Goal: Information Seeking & Learning: Learn about a topic

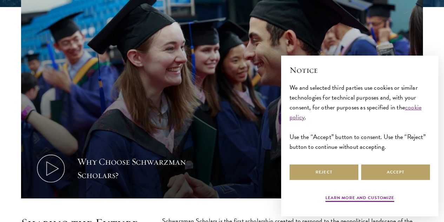
scroll to position [246, 0]
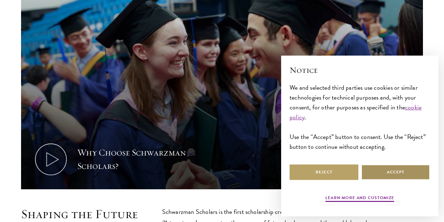
click at [372, 170] on button "Accept" at bounding box center [395, 172] width 69 height 16
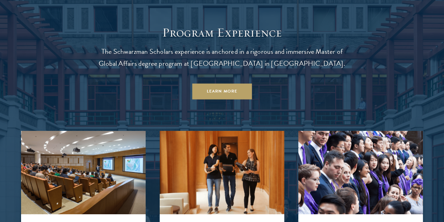
scroll to position [632, 0]
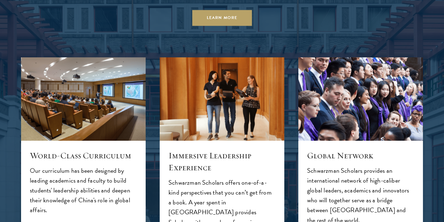
drag, startPoint x: 166, startPoint y: 82, endPoint x: 95, endPoint y: 71, distance: 72.1
click at [95, 71] on div "Program Experience The Schwarzman Scholars experience is anchored in a rigorous…" at bounding box center [222, 173] width 402 height 443
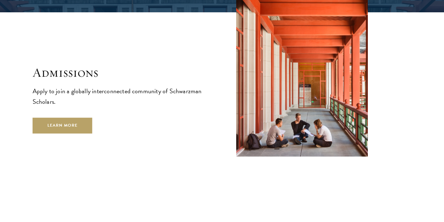
scroll to position [1088, 0]
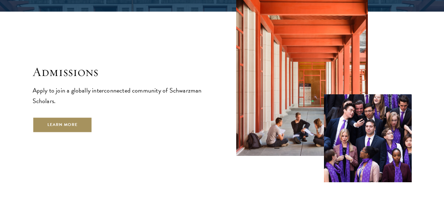
click at [80, 131] on link "Learn More" at bounding box center [63, 125] width 60 height 16
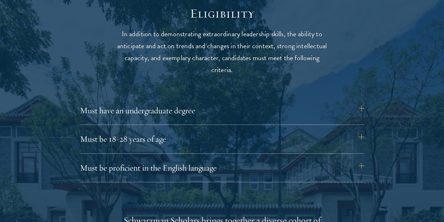
scroll to position [913, 0]
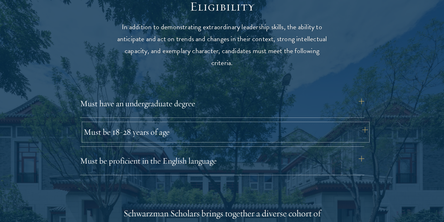
click at [107, 123] on button "Must be 18-28 years of age" at bounding box center [226, 131] width 284 height 17
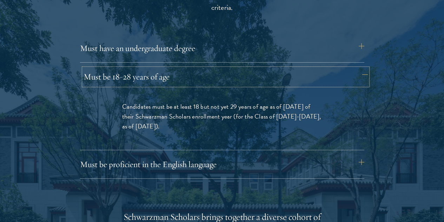
scroll to position [983, 0]
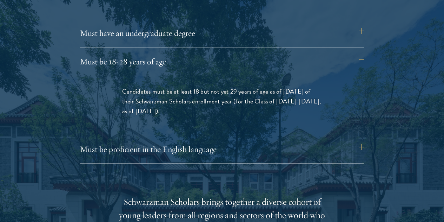
click at [108, 122] on div "Must have an undergraduate degree Applicants who are currently enrolled in unde…" at bounding box center [222, 94] width 284 height 138
click at [109, 140] on button "Must be proficient in the English language" at bounding box center [226, 148] width 284 height 17
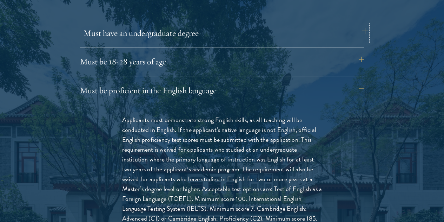
click at [131, 30] on button "Must have an undergraduate degree" at bounding box center [226, 33] width 284 height 17
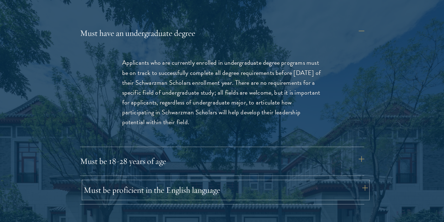
click at [169, 181] on button "Must be proficient in the English language" at bounding box center [226, 189] width 284 height 17
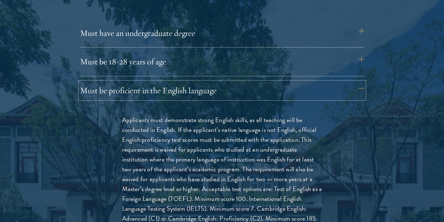
scroll to position [1018, 0]
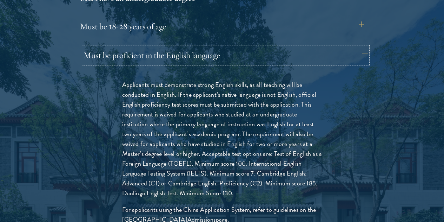
click at [152, 47] on button "Must be proficient in the English language" at bounding box center [226, 55] width 284 height 17
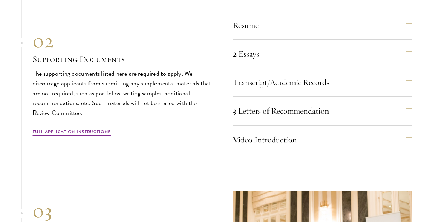
scroll to position [2141, 0]
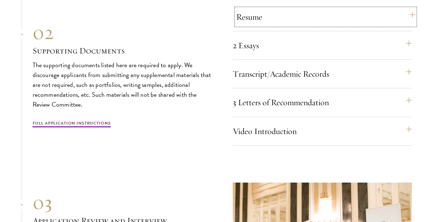
click at [248, 25] on button "Resume" at bounding box center [325, 16] width 179 height 17
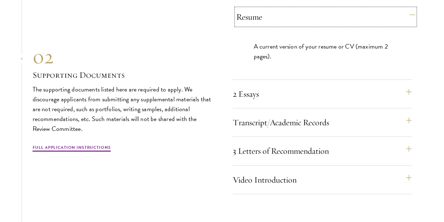
click at [248, 25] on button "Resume" at bounding box center [325, 16] width 179 height 17
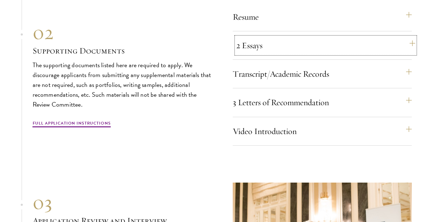
drag, startPoint x: 248, startPoint y: 73, endPoint x: 237, endPoint y: 87, distance: 18.8
click at [237, 54] on button "2 Essays" at bounding box center [325, 45] width 179 height 17
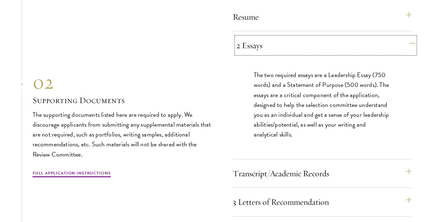
click at [239, 54] on button "2 Essays" at bounding box center [325, 45] width 179 height 17
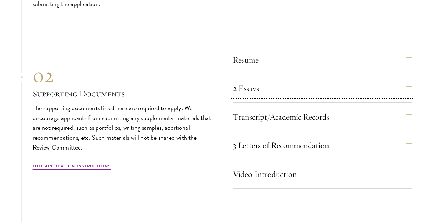
scroll to position [2106, 0]
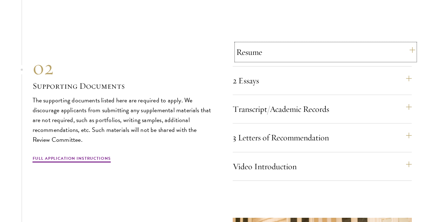
click at [262, 60] on button "Resume" at bounding box center [325, 52] width 179 height 17
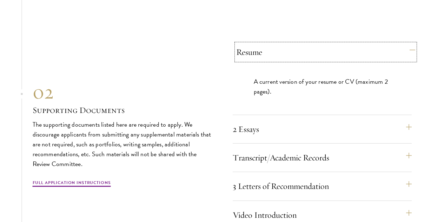
click at [262, 60] on button "Resume" at bounding box center [325, 52] width 179 height 17
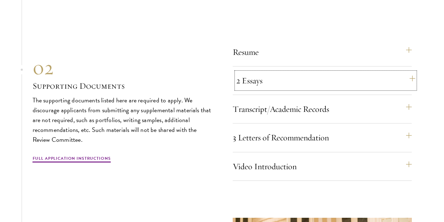
click at [263, 89] on button "2 Essays" at bounding box center [325, 80] width 179 height 17
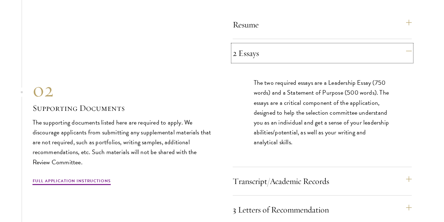
scroll to position [2141, 0]
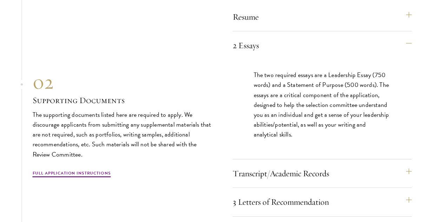
click at [268, 85] on div "Resume A current version of your resume or CV (maximum 2 pages). 2 Essays The t…" at bounding box center [322, 126] width 179 height 236
click at [269, 54] on button "2 Essays" at bounding box center [325, 45] width 179 height 17
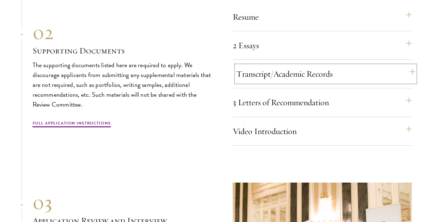
click at [269, 82] on button "Transcript/Academic Records" at bounding box center [325, 73] width 179 height 17
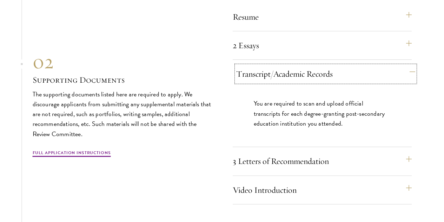
click at [269, 82] on button "Transcript/Academic Records" at bounding box center [325, 73] width 179 height 17
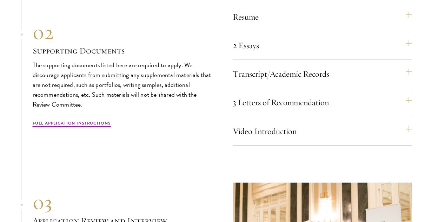
click at [273, 136] on div "Resume A current version of your resume or CV (maximum 2 pages). 2 Essays The t…" at bounding box center [322, 76] width 179 height 137
click at [273, 111] on button "3 Letters of Recommendation" at bounding box center [325, 102] width 179 height 17
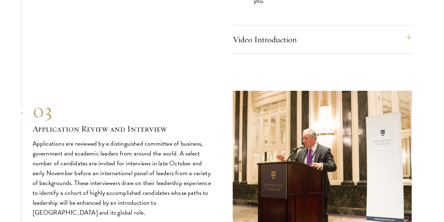
scroll to position [2317, 0]
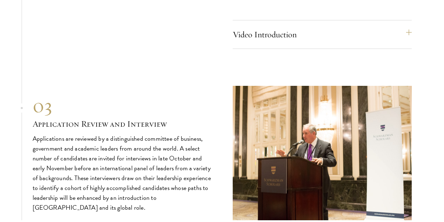
click at [270, 43] on button "Video Introduction" at bounding box center [325, 34] width 179 height 17
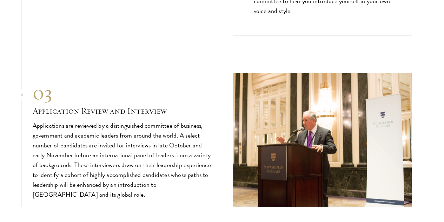
scroll to position [2352, 0]
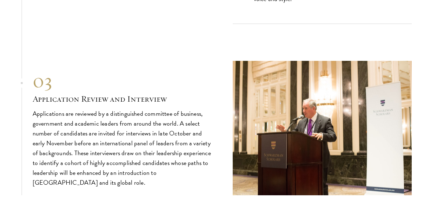
drag, startPoint x: 209, startPoint y: 82, endPoint x: 186, endPoint y: 76, distance: 23.6
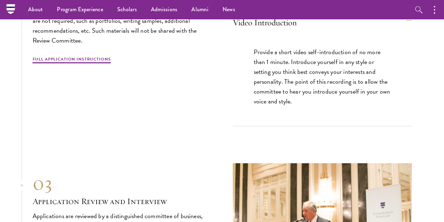
scroll to position [2247, 0]
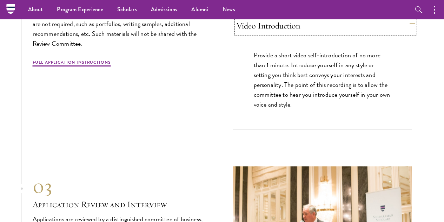
click at [285, 34] on button "Video Introduction" at bounding box center [325, 25] width 179 height 17
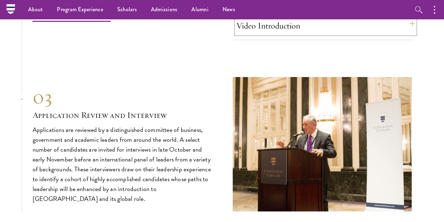
click at [285, 34] on button "Video Introduction" at bounding box center [325, 25] width 179 height 17
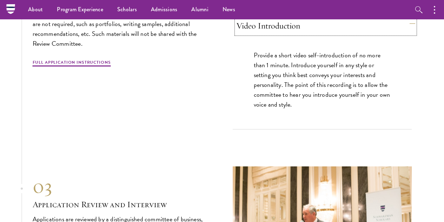
click at [285, 34] on button "Video Introduction" at bounding box center [325, 25] width 179 height 17
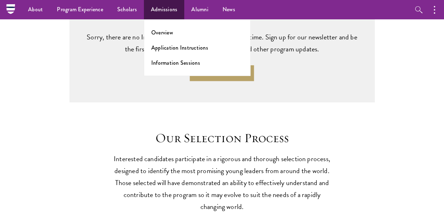
scroll to position [1755, 0]
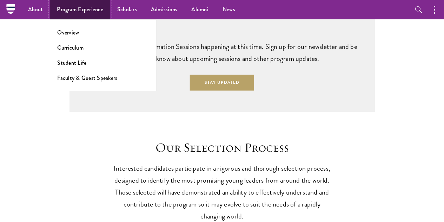
click at [88, 6] on link "Program Experience" at bounding box center [80, 9] width 60 height 19
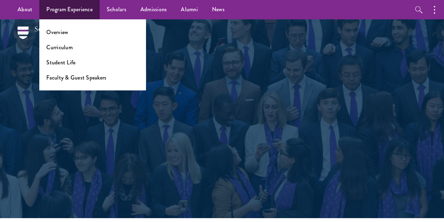
click at [60, 52] on ul "Overview Curriculum Student Life Faculty & Guest Speakers" at bounding box center [92, 54] width 107 height 71
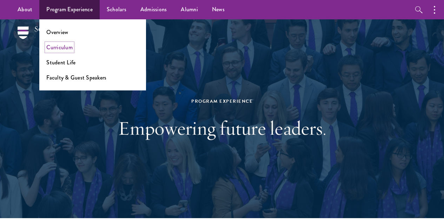
click at [58, 45] on link "Curriculum" at bounding box center [59, 47] width 26 height 8
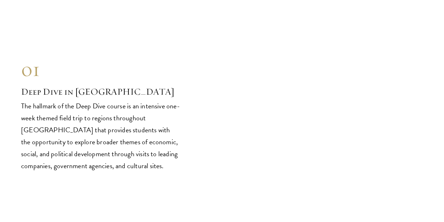
scroll to position [2808, 0]
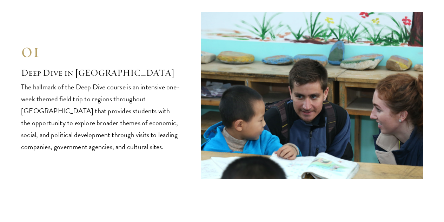
drag, startPoint x: 264, startPoint y: 52, endPoint x: 146, endPoint y: 53, distance: 117.6
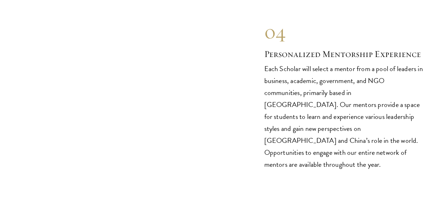
scroll to position [3861, 0]
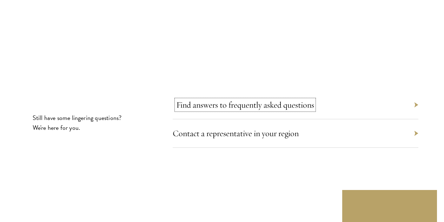
click at [226, 99] on link "Find answers to frequently asked questions" at bounding box center [245, 104] width 138 height 11
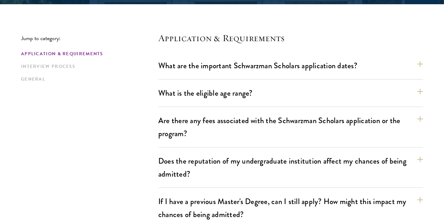
scroll to position [211, 0]
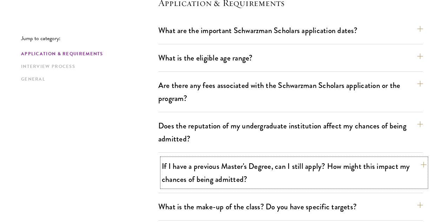
click at [253, 173] on button "If I have a previous Master's Degree, can I still apply? How might this impact …" at bounding box center [294, 172] width 265 height 29
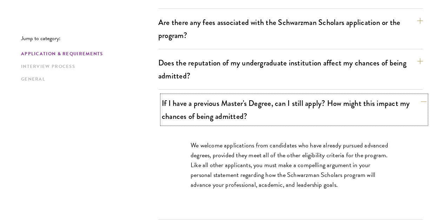
scroll to position [281, 0]
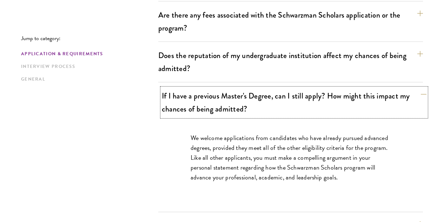
click at [232, 88] on button "If I have a previous Master's Degree, can I still apply? How might this impact …" at bounding box center [294, 102] width 265 height 29
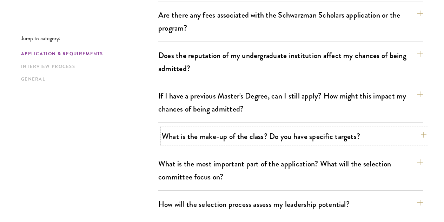
click at [213, 128] on button "What is the make-up of the class? Do you have specific targets?" at bounding box center [294, 136] width 265 height 16
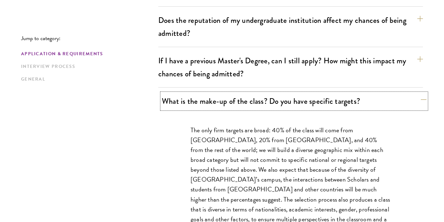
scroll to position [351, 0]
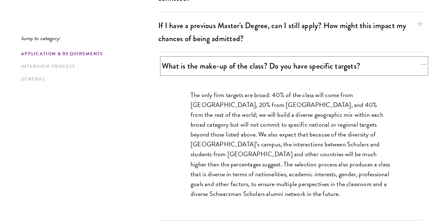
click at [200, 58] on button "What is the make-up of the class? Do you have specific targets?" at bounding box center [294, 66] width 265 height 16
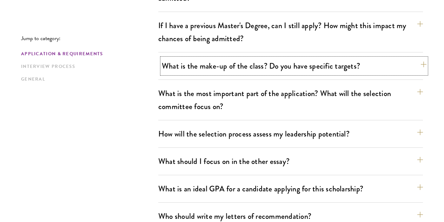
scroll to position [386, 0]
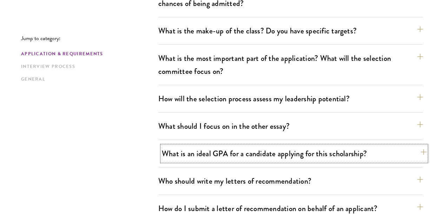
click at [201, 145] on button "What is an ideal GPA for a candidate applying for this scholarship?" at bounding box center [294, 153] width 265 height 16
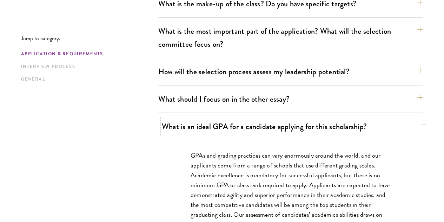
scroll to position [421, 0]
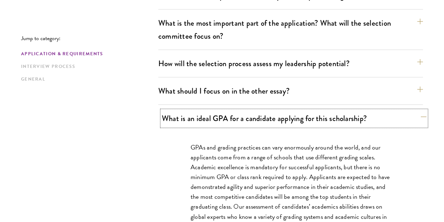
click at [206, 110] on button "What is an ideal GPA for a candidate applying for this scholarship?" at bounding box center [294, 118] width 265 height 16
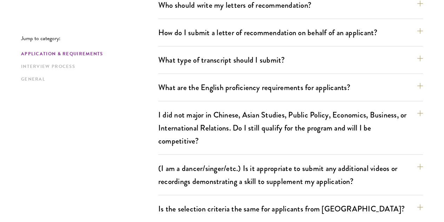
scroll to position [597, 0]
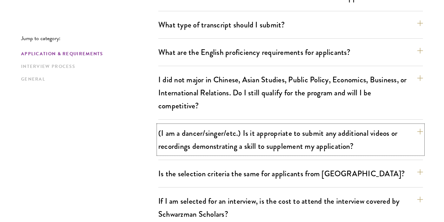
click at [208, 125] on button "(I am a dancer/singer/etc.) Is it appropriate to submit any additional videos o…" at bounding box center [290, 139] width 265 height 29
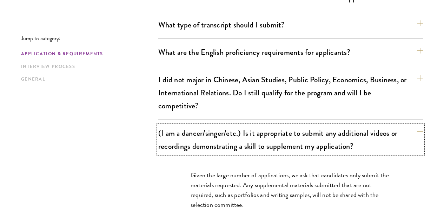
click at [208, 125] on button "(I am a dancer/singer/etc.) Is it appropriate to submit any additional videos o…" at bounding box center [290, 139] width 265 height 29
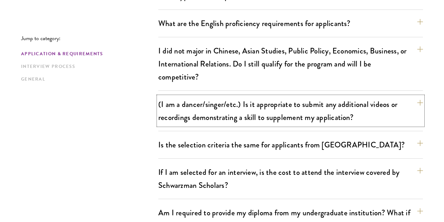
scroll to position [632, 0]
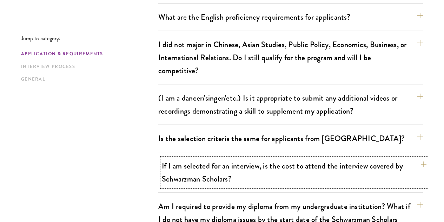
click at [212, 158] on button "If I am selected for an interview, is the cost to attend the interview covered …" at bounding box center [294, 172] width 265 height 29
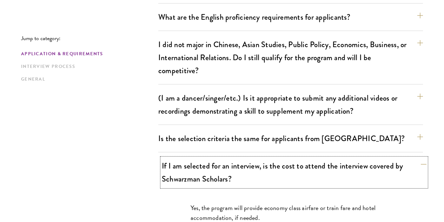
click at [212, 158] on button "If I am selected for an interview, is the cost to attend the interview covered …" at bounding box center [294, 172] width 265 height 29
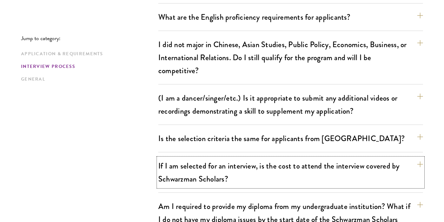
scroll to position [667, 0]
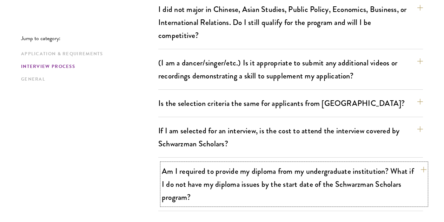
click at [224, 163] on button "Am I required to provide my diploma from my undergraduate institution? What if …" at bounding box center [294, 184] width 265 height 42
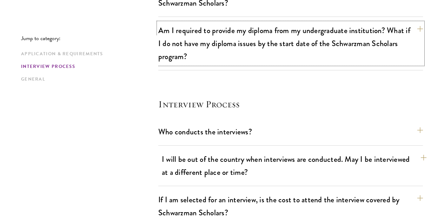
scroll to position [843, 0]
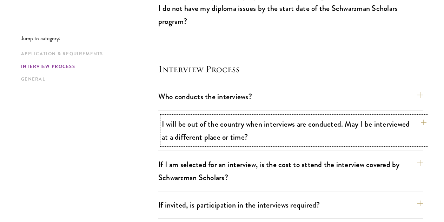
click at [192, 116] on button "I will be out of the country when interviews are conducted. May I be interviewe…" at bounding box center [294, 130] width 265 height 29
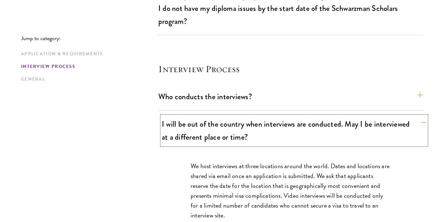
click at [194, 116] on button "I will be out of the country when interviews are conducted. May I be interviewe…" at bounding box center [294, 130] width 265 height 29
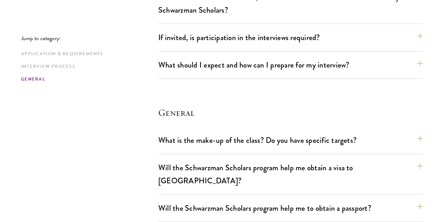
scroll to position [1018, 0]
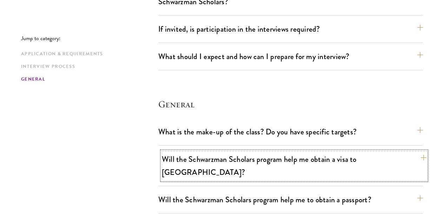
click at [197, 151] on button "Will the Schwarzman Scholars program help me obtain a visa to China?" at bounding box center [294, 165] width 265 height 29
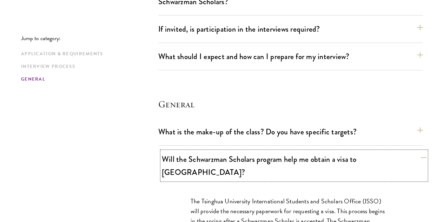
click at [197, 151] on button "Will the Schwarzman Scholars program help me obtain a visa to China?" at bounding box center [294, 165] width 265 height 29
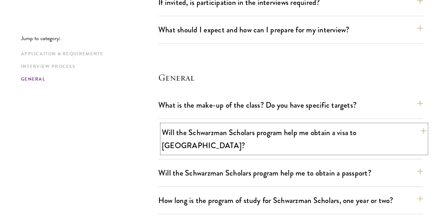
scroll to position [1053, 0]
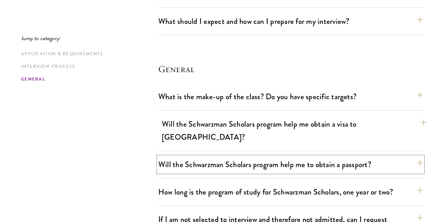
click at [197, 156] on button "Will the Schwarzman Scholars program help me to obtain a passport?" at bounding box center [290, 164] width 265 height 16
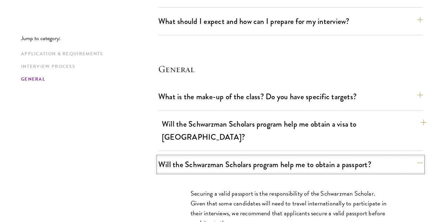
click at [197, 156] on button "Will the Schwarzman Scholars program help me to obtain a passport?" at bounding box center [290, 164] width 265 height 16
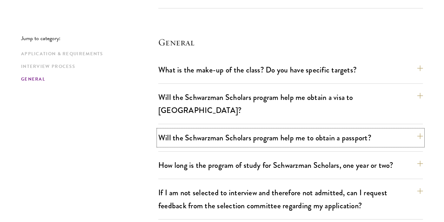
scroll to position [1088, 0]
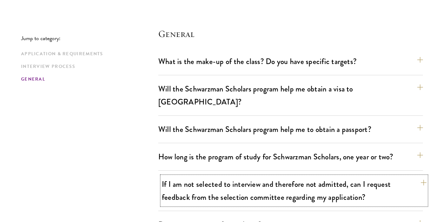
click at [205, 176] on button "If I am not selected to interview and therefore not admitted, can I request fee…" at bounding box center [294, 190] width 265 height 29
click at [204, 176] on button "If I am not selected to interview and therefore not admitted, can I request fee…" at bounding box center [294, 190] width 265 height 29
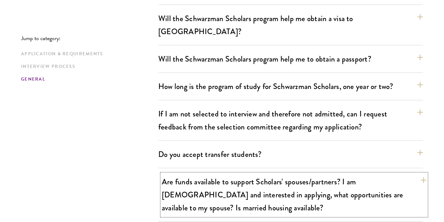
click at [204, 173] on button "Are funds available to support Scholars' spouses/partners? I am married and int…" at bounding box center [294, 194] width 265 height 42
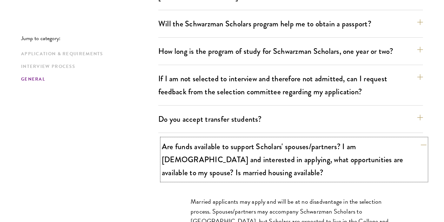
click at [214, 138] on button "Are funds available to support Scholars' spouses/partners? I am married and int…" at bounding box center [294, 159] width 265 height 42
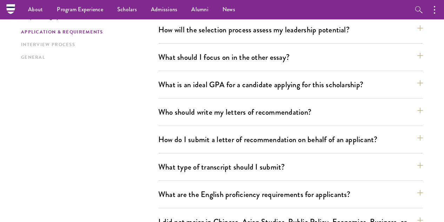
scroll to position [281, 0]
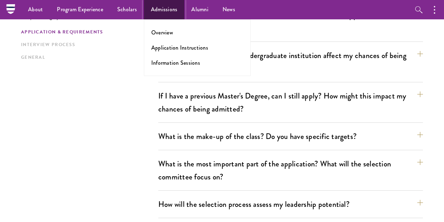
click at [160, 14] on link "Admissions" at bounding box center [164, 9] width 41 height 19
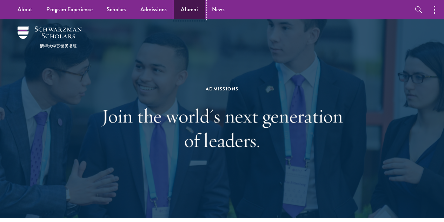
click at [198, 8] on link "Alumni" at bounding box center [189, 9] width 31 height 19
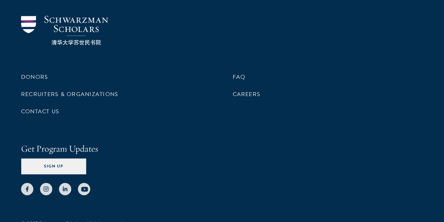
scroll to position [3071, 0]
